Goal: Task Accomplishment & Management: Use online tool/utility

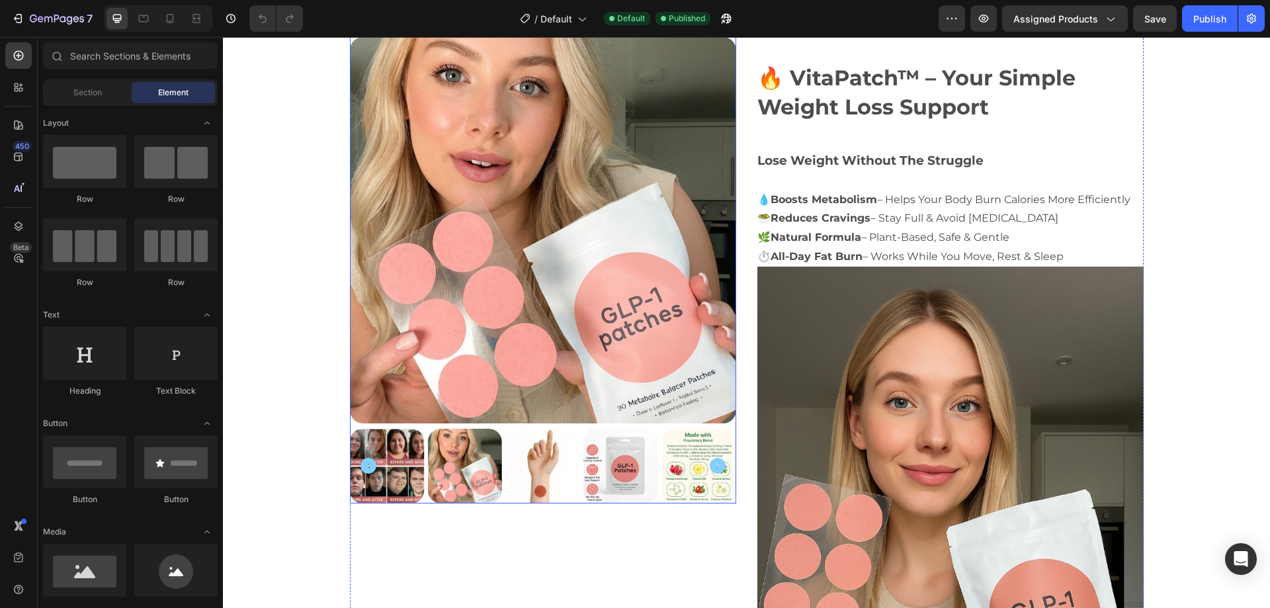
scroll to position [591, 0]
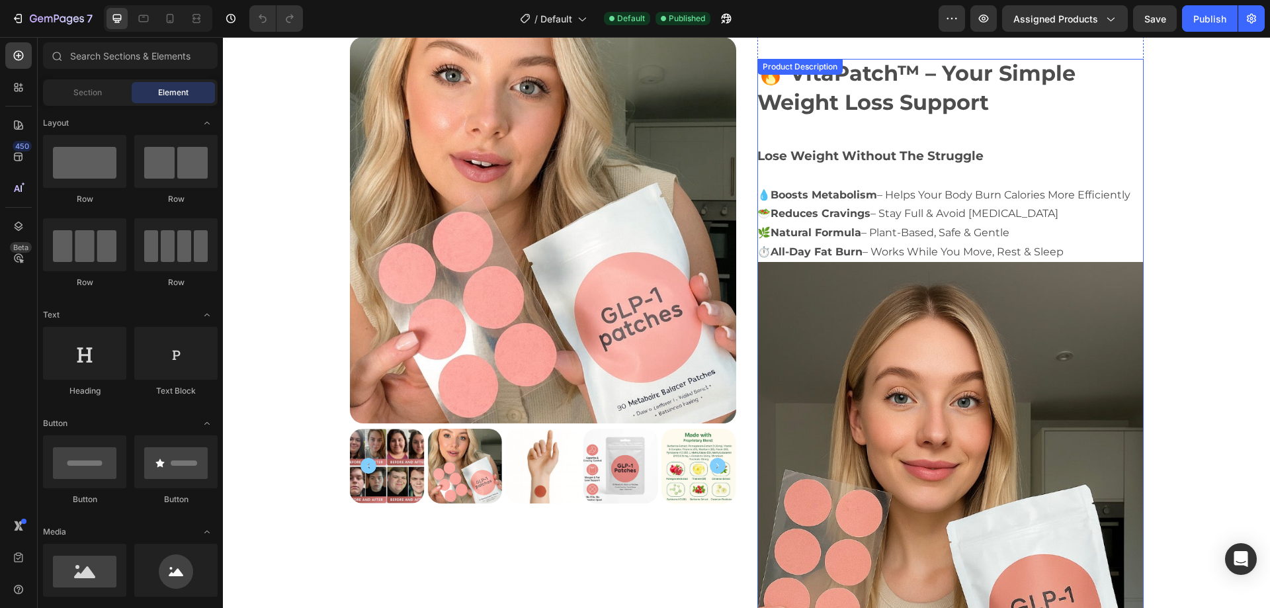
click at [800, 217] on strong "Reduces Cravings" at bounding box center [821, 213] width 100 height 13
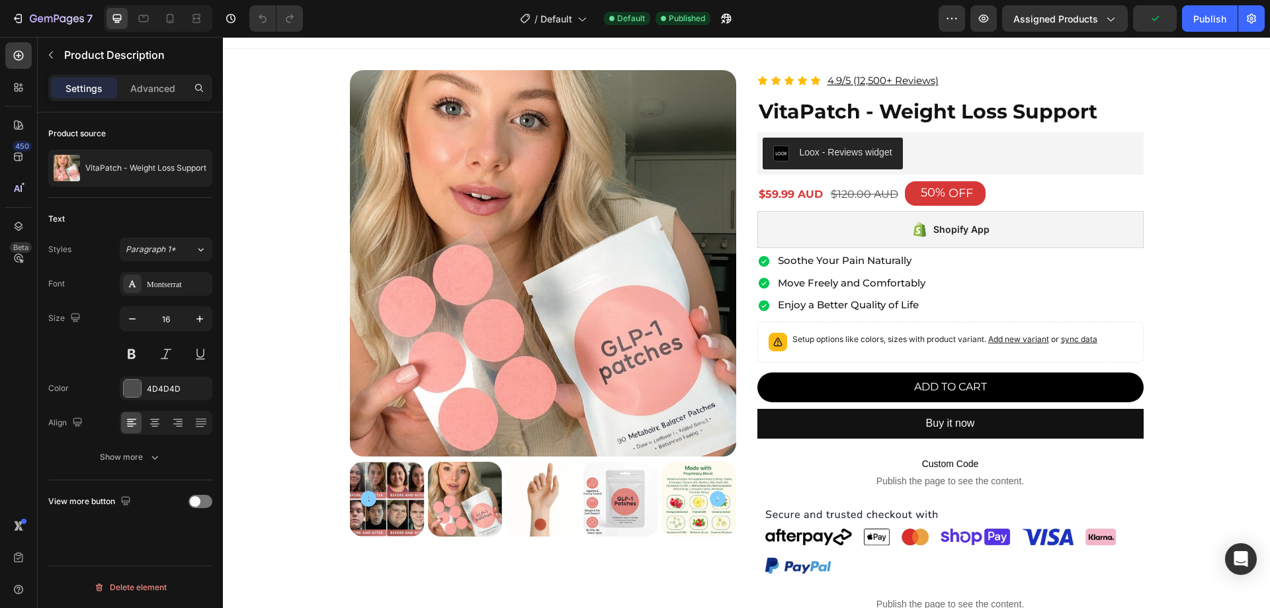
scroll to position [0, 0]
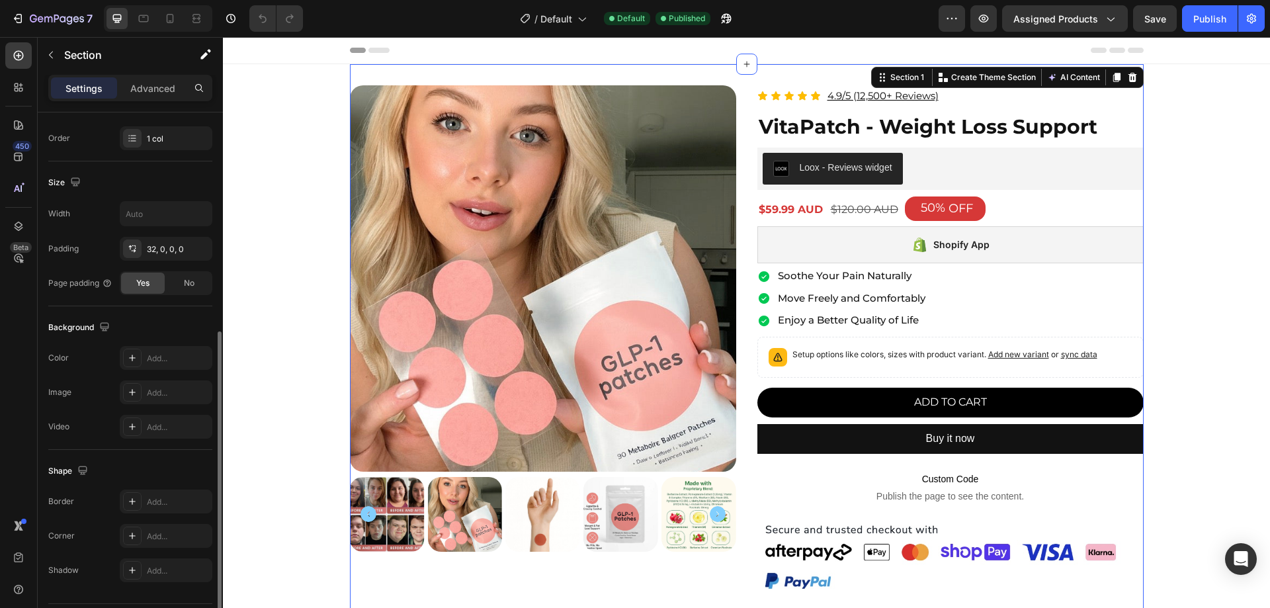
scroll to position [274, 0]
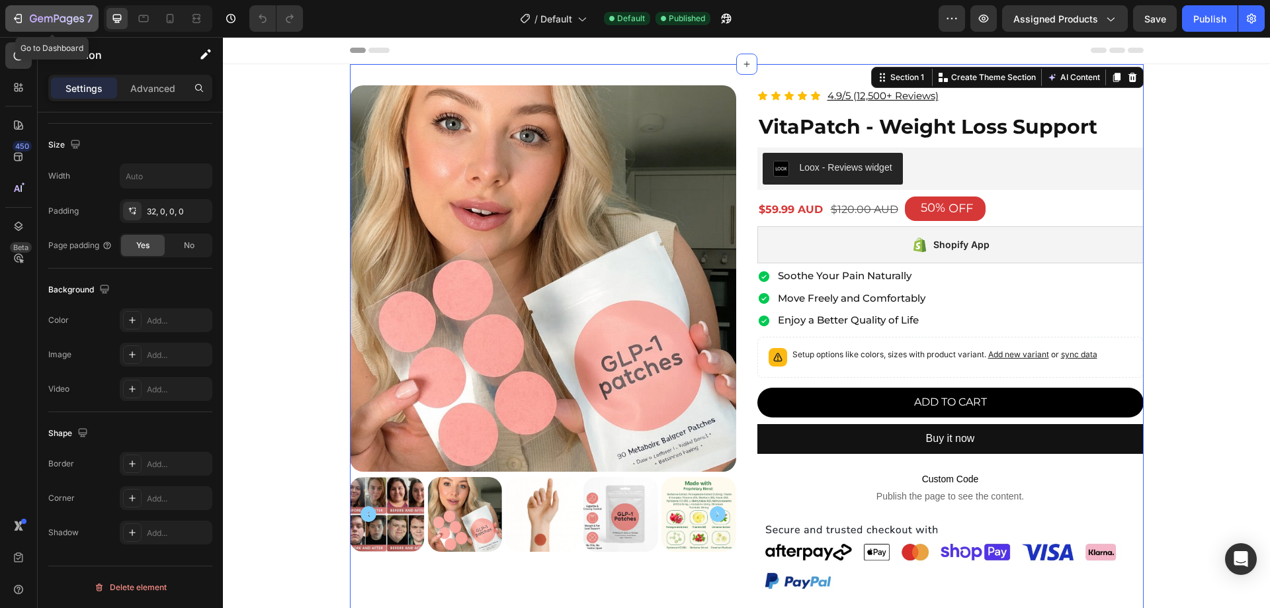
click at [12, 21] on icon "button" at bounding box center [17, 18] width 13 height 13
click at [20, 17] on icon "button" at bounding box center [17, 18] width 13 height 13
click at [19, 15] on icon "button" at bounding box center [20, 18] width 6 height 9
